Goal: Task Accomplishment & Management: Manage account settings

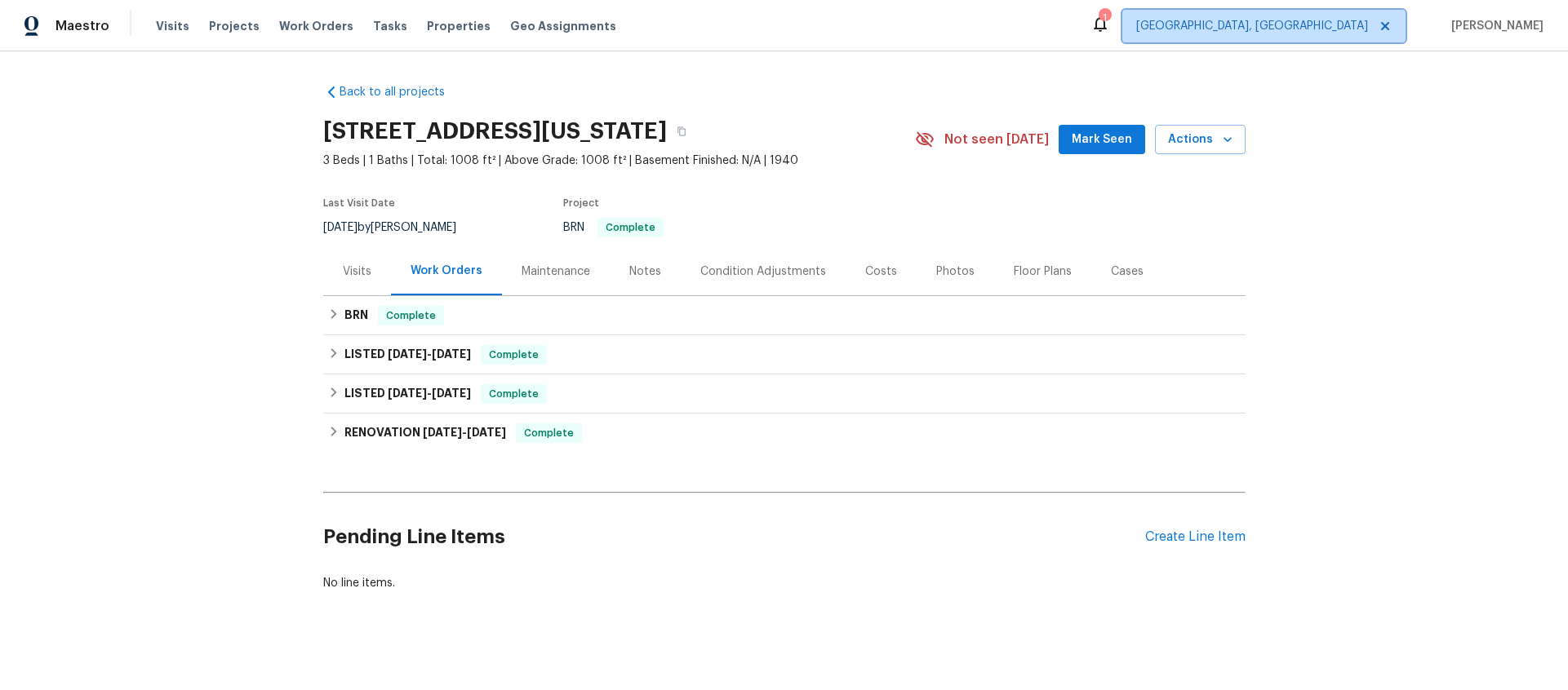
click at [1318, 27] on span "[GEOGRAPHIC_DATA], [GEOGRAPHIC_DATA]" at bounding box center [1252, 26] width 232 height 16
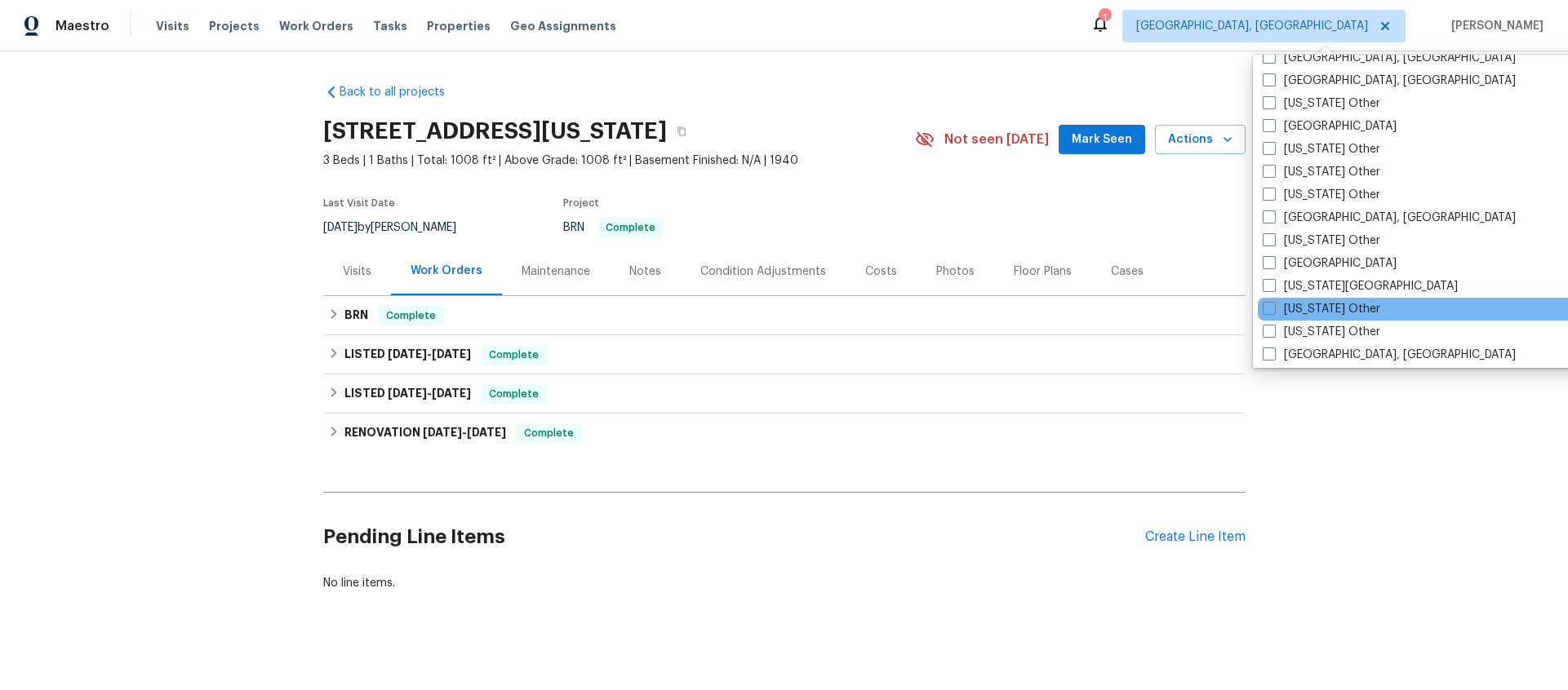
scroll to position [819, 0]
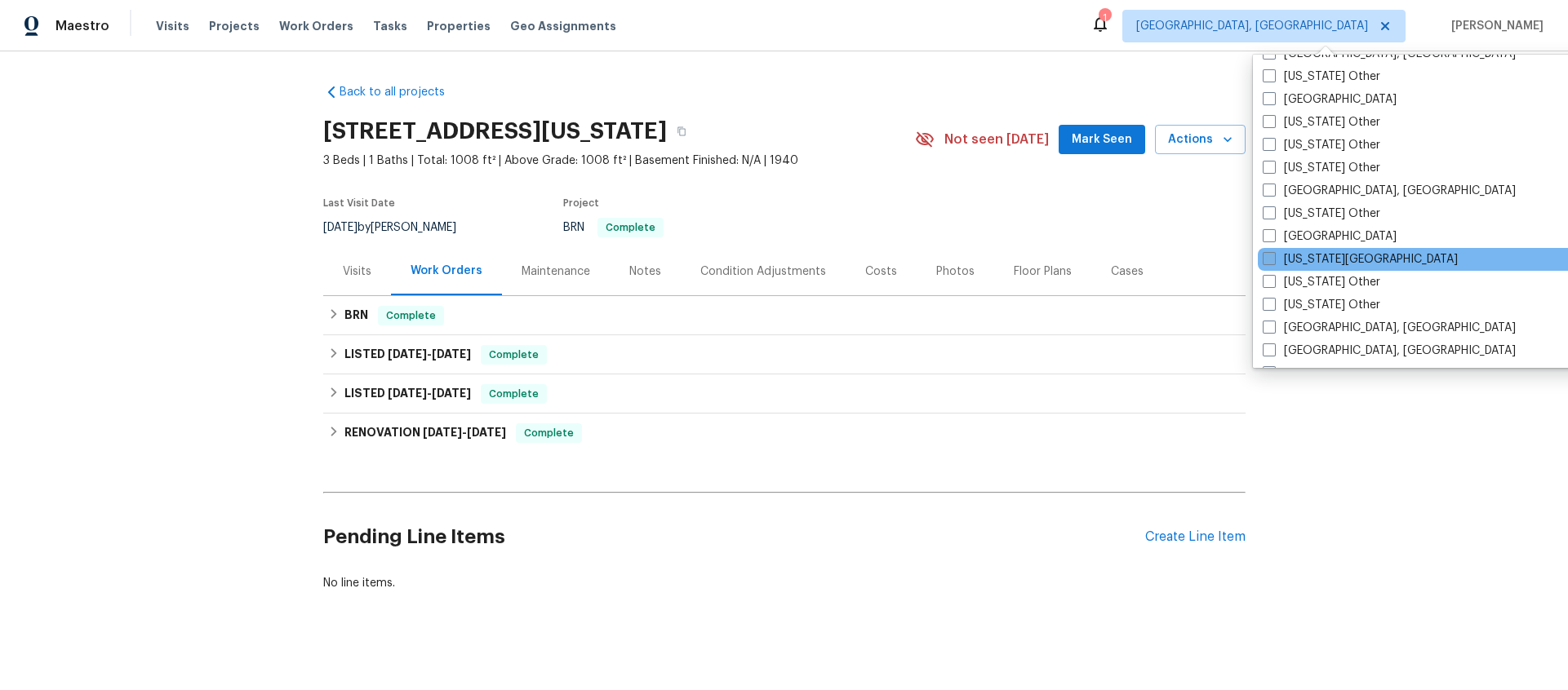
click at [1274, 259] on span at bounding box center [1269, 258] width 13 height 13
click at [1273, 259] on input "[US_STATE][GEOGRAPHIC_DATA]" at bounding box center [1268, 257] width 10 height 10
checkbox input "true"
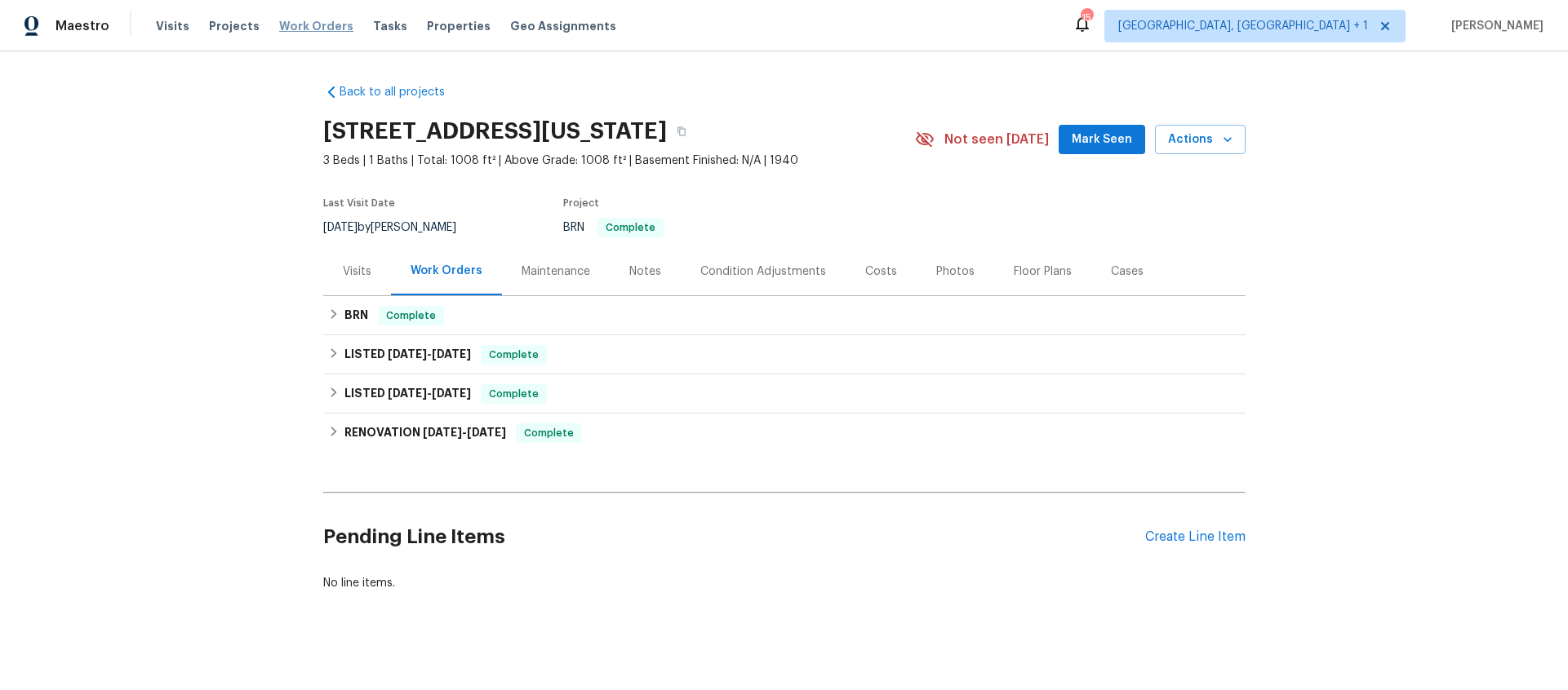
click at [313, 28] on span "Work Orders" at bounding box center [316, 26] width 75 height 16
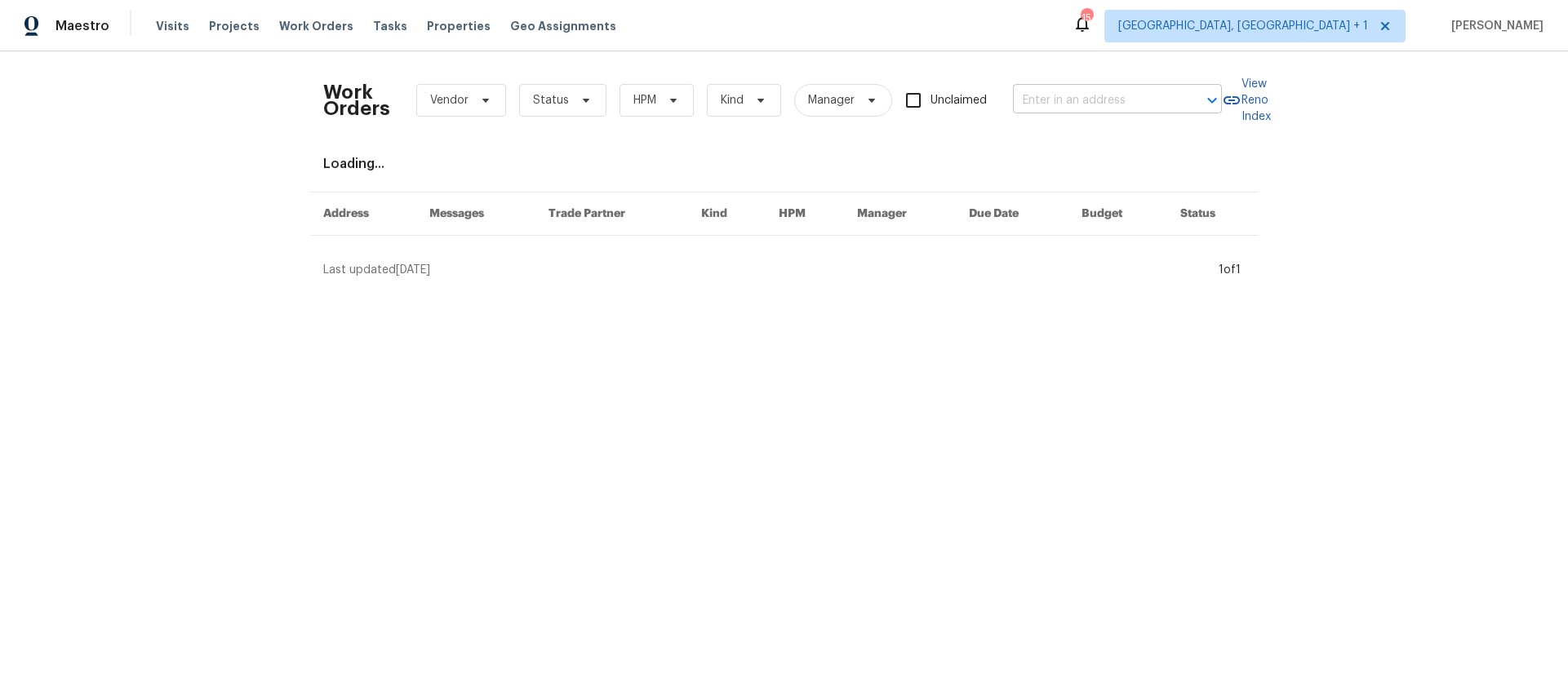
click at [1041, 98] on input "text" at bounding box center [1095, 100] width 163 height 25
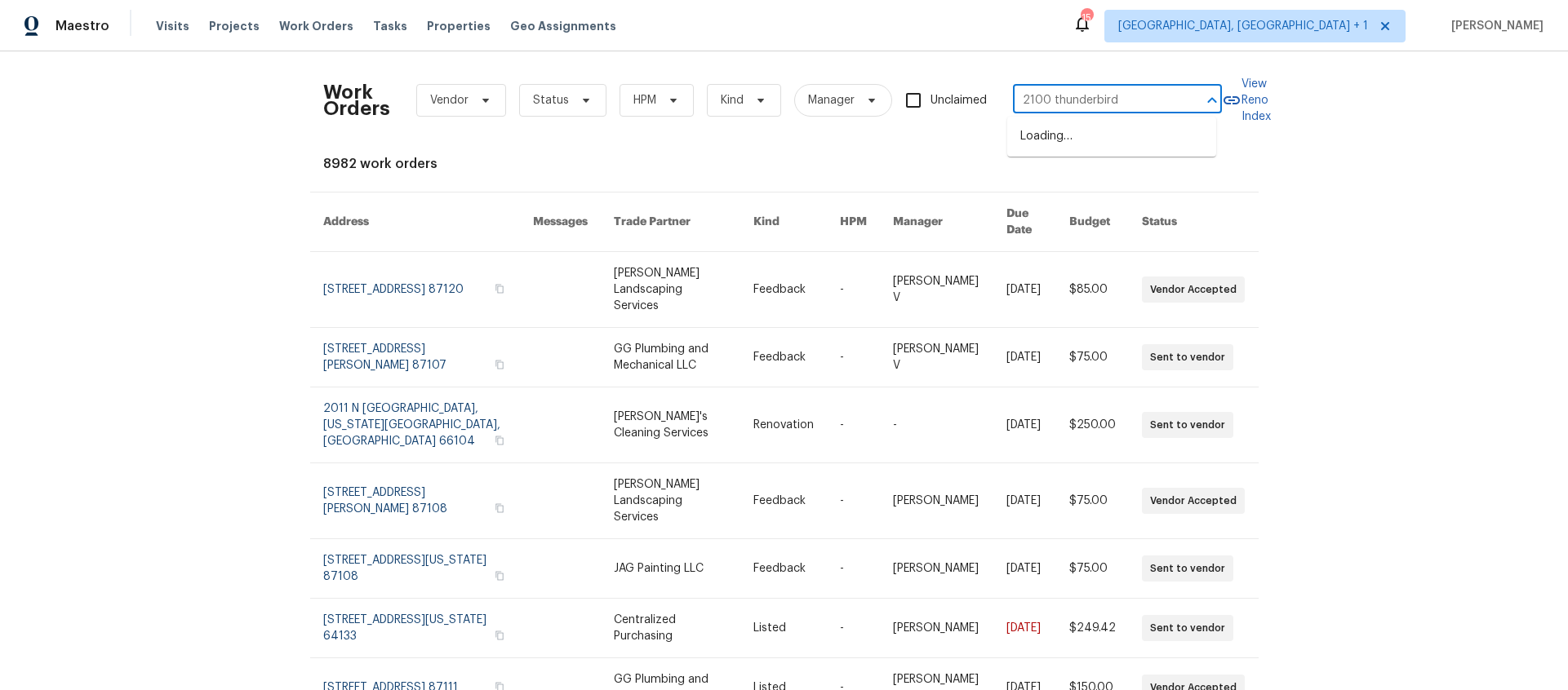
type input "2100 thunderbird"
click at [1105, 124] on li "[STREET_ADDRESS]" at bounding box center [1111, 136] width 209 height 27
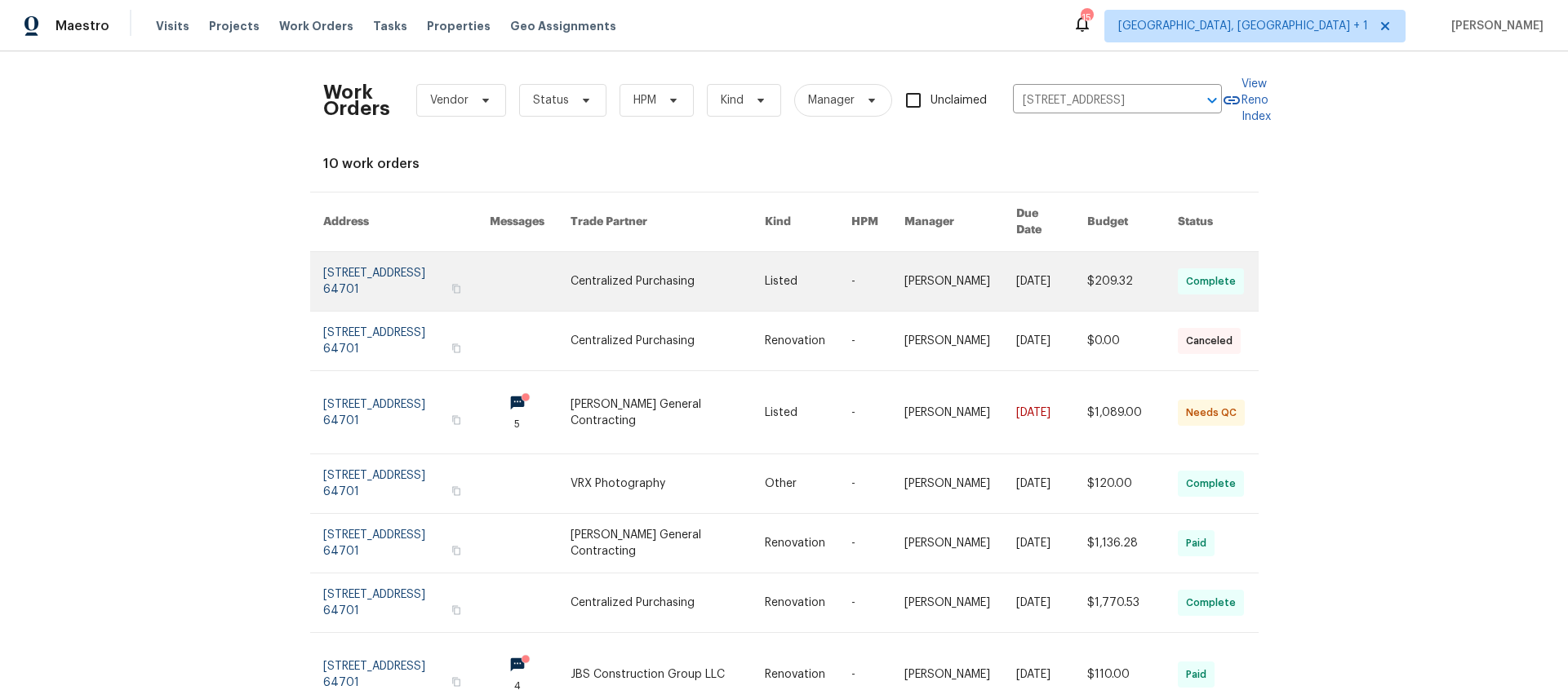
click at [356, 269] on link at bounding box center [406, 281] width 167 height 58
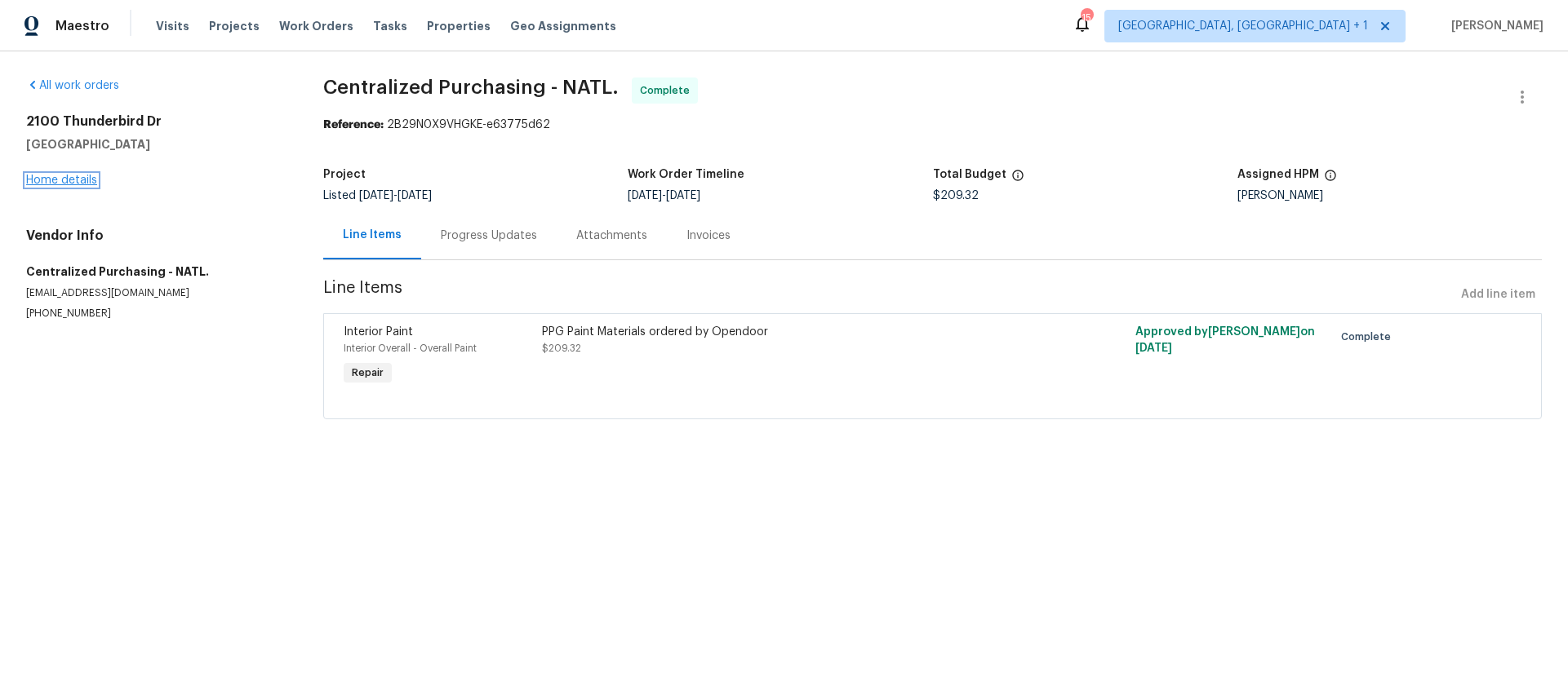
click at [88, 179] on link "Home details" at bounding box center [61, 179] width 71 height 11
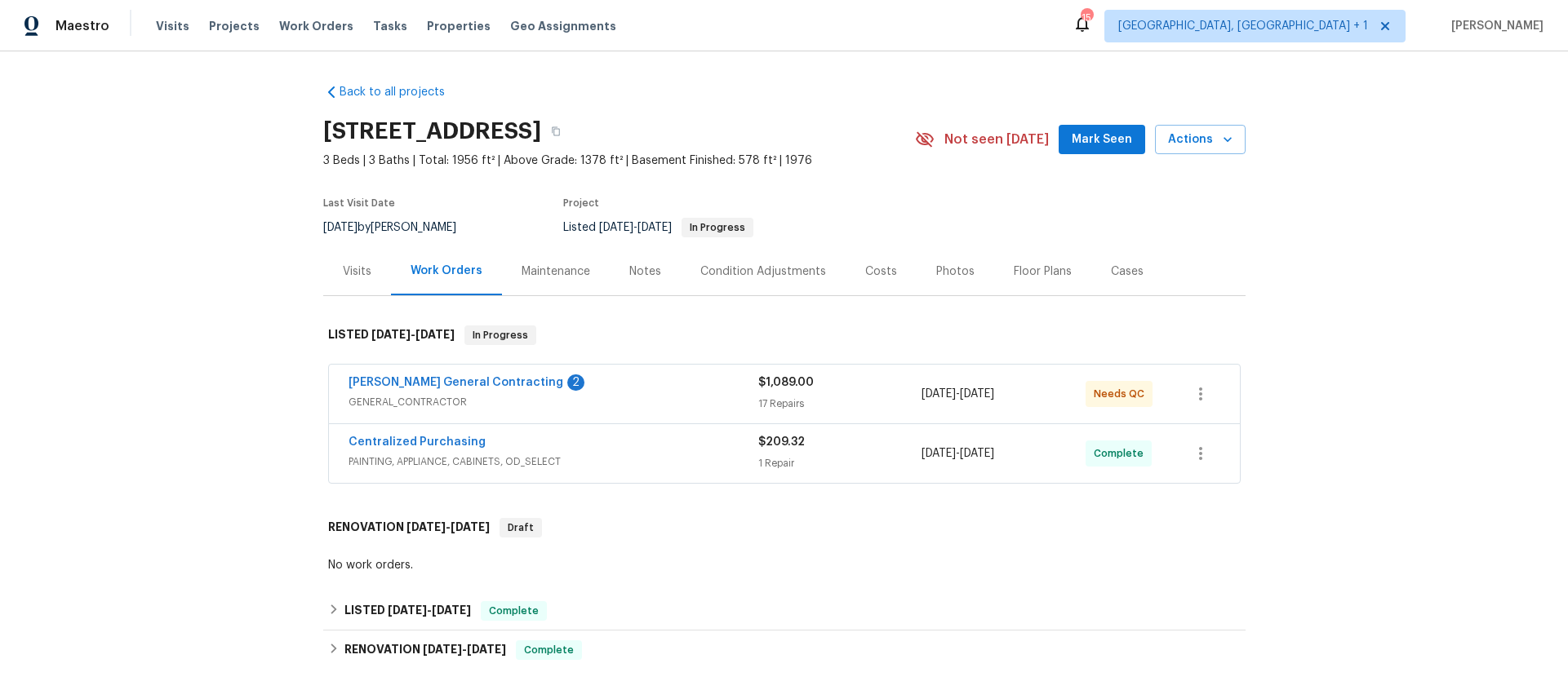
click at [609, 389] on div "[PERSON_NAME] General Contracting 2" at bounding box center [553, 384] width 410 height 20
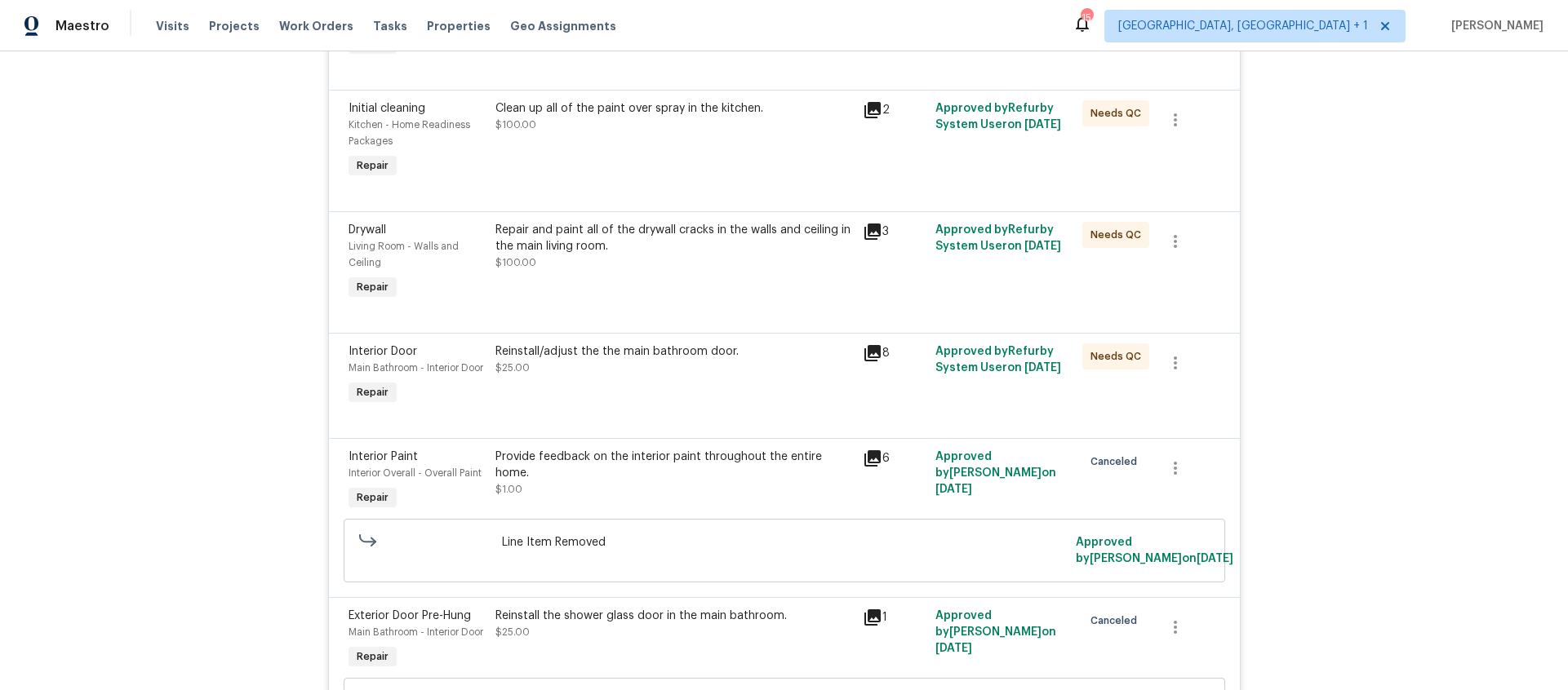
scroll to position [2208, 0]
